Goal: Entertainment & Leisure: Browse casually

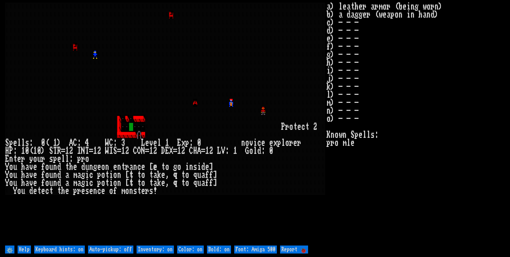
click at [122, 252] on off "Auto-pickup: off" at bounding box center [110, 249] width 45 height 8
type off "Auto-pickup: on"
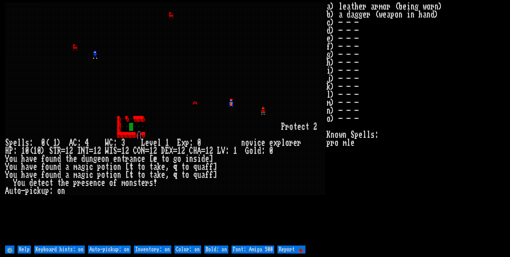
click at [142, 250] on on "Inventory: on" at bounding box center [152, 249] width 37 height 8
type on "Inventory: off"
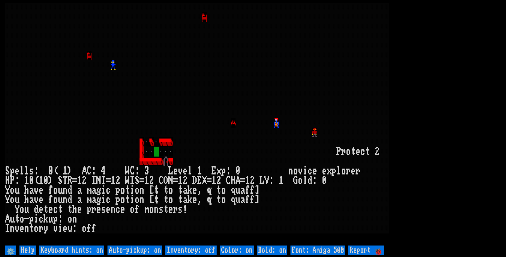
click at [304, 248] on 500 "Font: Amiga 500" at bounding box center [318, 250] width 55 height 10
type 500 "Font: Amiga 1200"
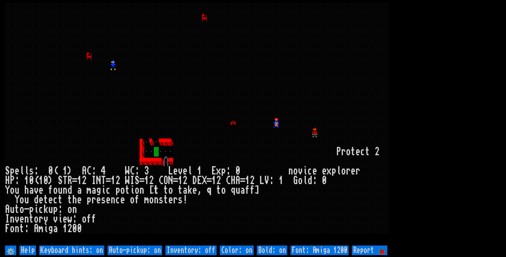
click at [501, 96] on larn at bounding box center [253, 123] width 496 height 241
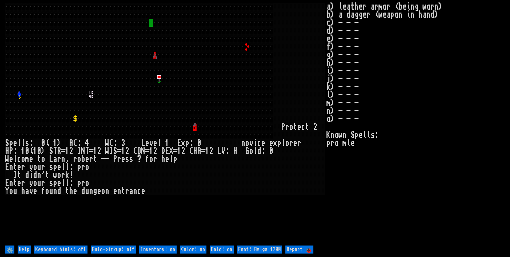
click at [122, 247] on off "Auto-pickup: off" at bounding box center [113, 249] width 45 height 8
type off "Auto-pickup: on"
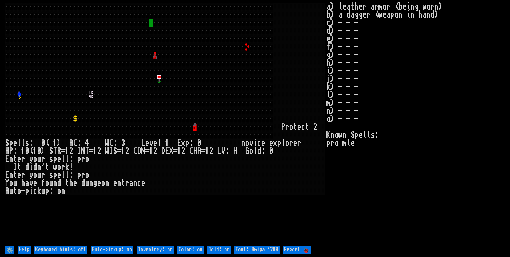
drag, startPoint x: 153, startPoint y: 249, endPoint x: 158, endPoint y: 246, distance: 5.4
click at [153, 248] on on "Inventory: on" at bounding box center [155, 249] width 37 height 8
type on "Inventory: off"
